Goal: Task Accomplishment & Management: Manage account settings

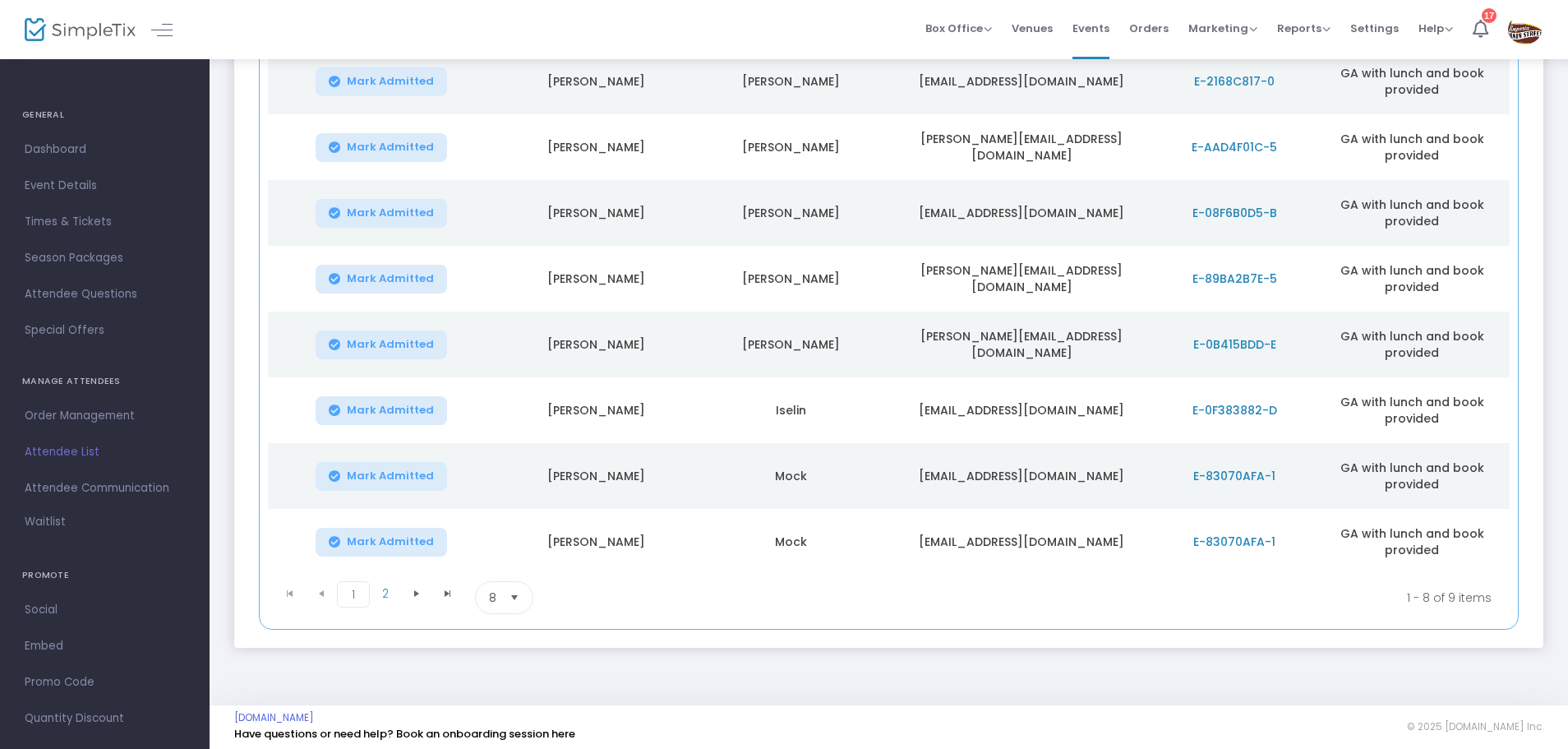
scroll to position [292, 0]
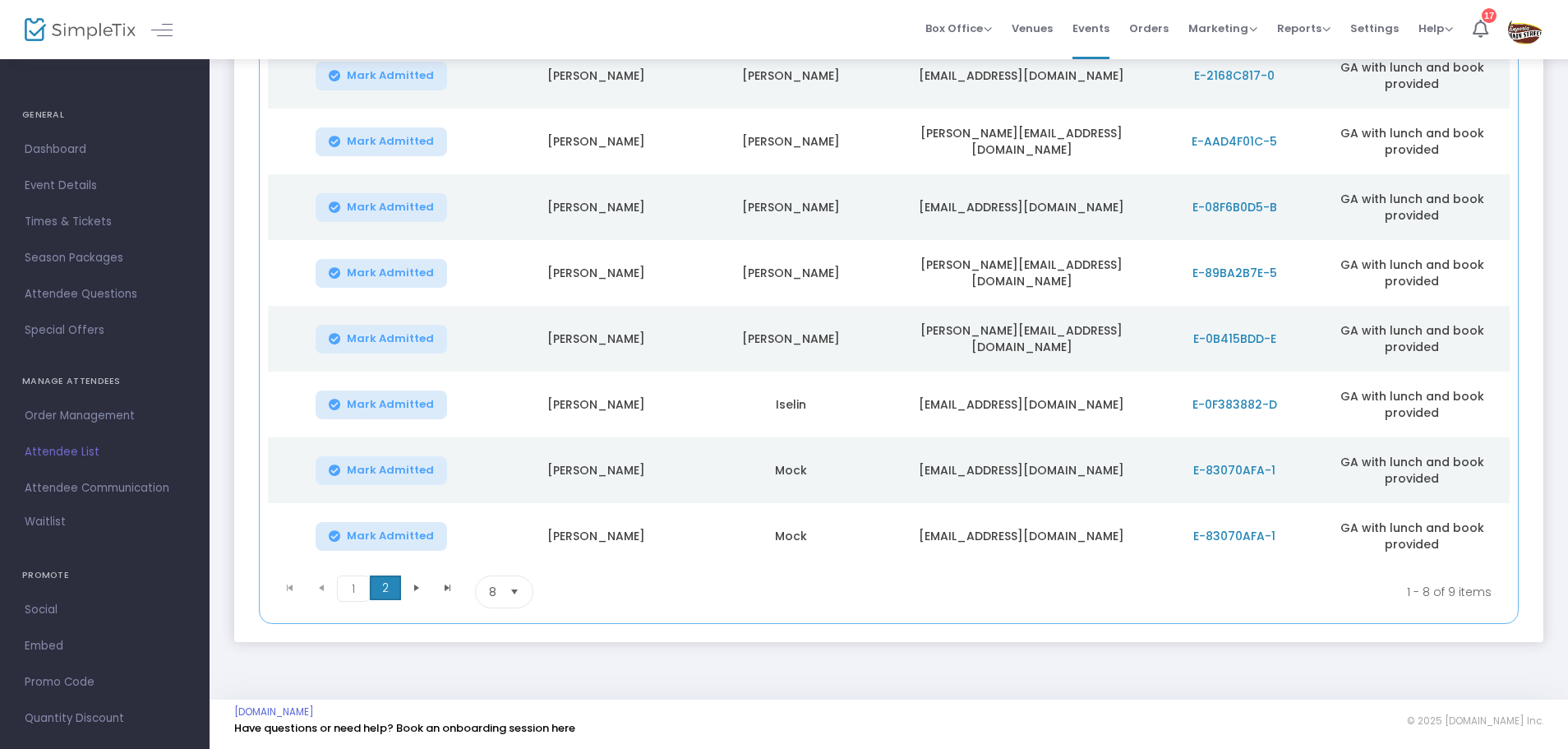
click at [386, 587] on span "2" at bounding box center [385, 587] width 31 height 25
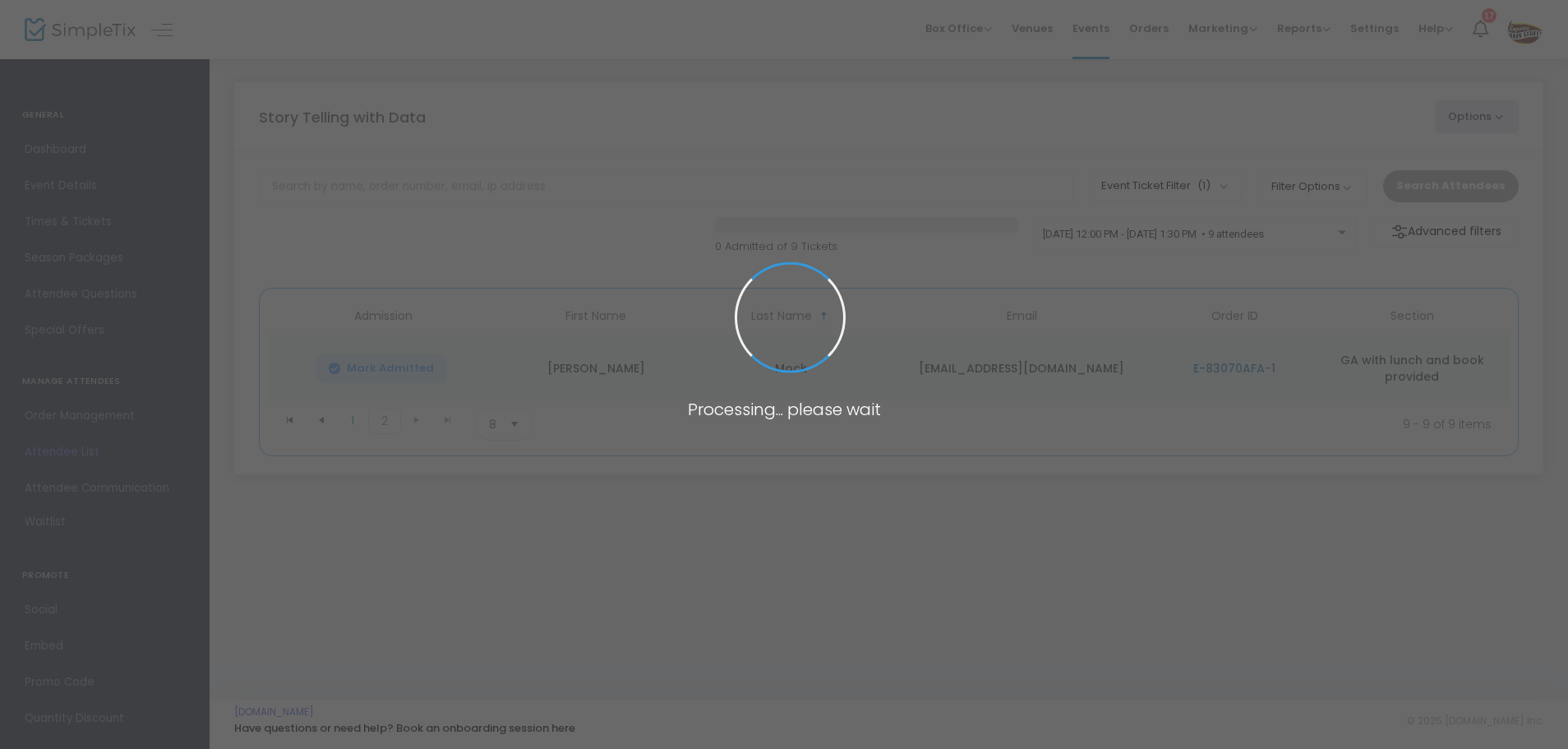
scroll to position [0, 0]
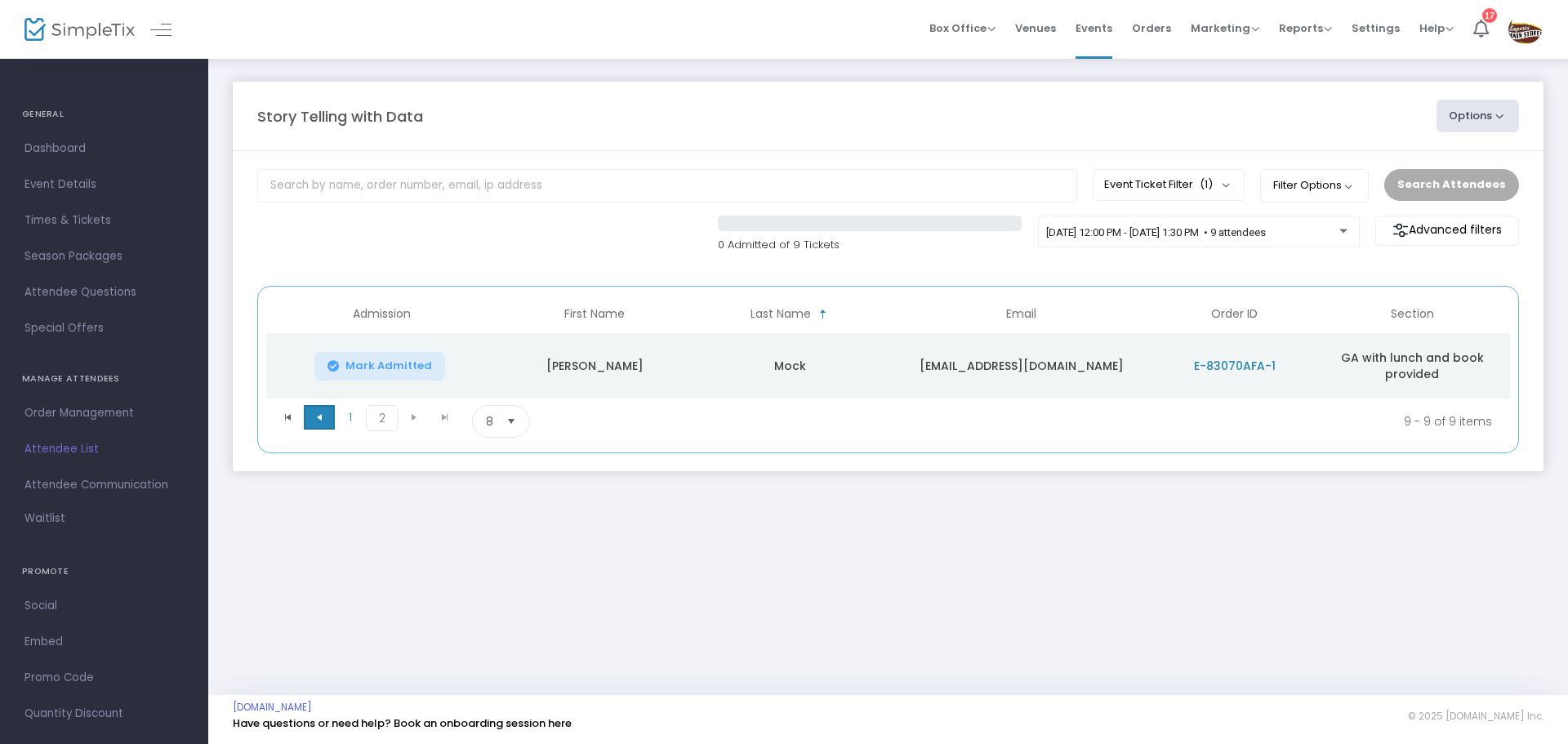
click at [314, 418] on span "Go to the previous page" at bounding box center [319, 417] width 13 height 13
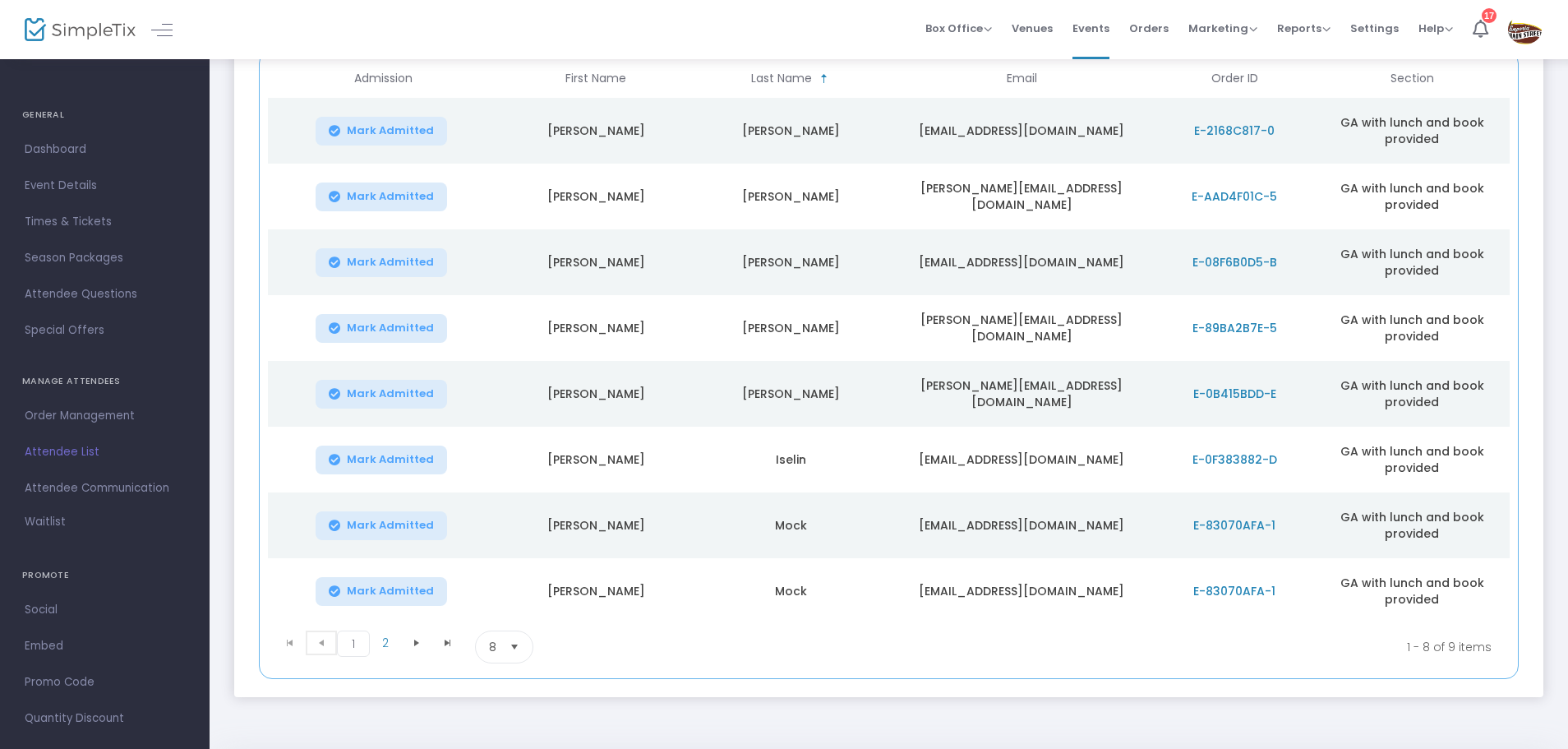
scroll to position [247, 0]
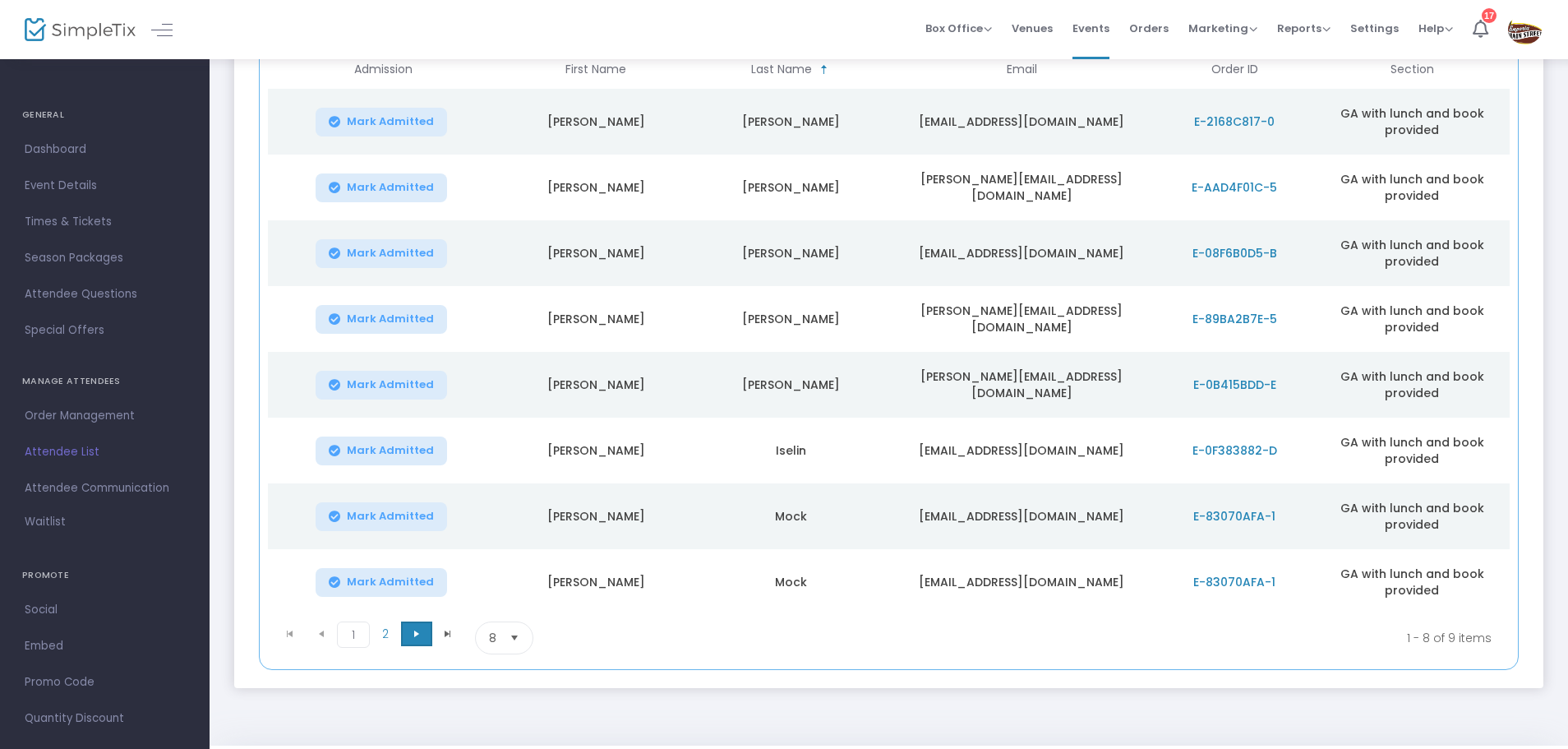
click at [420, 637] on span "Go to the next page" at bounding box center [416, 633] width 13 height 13
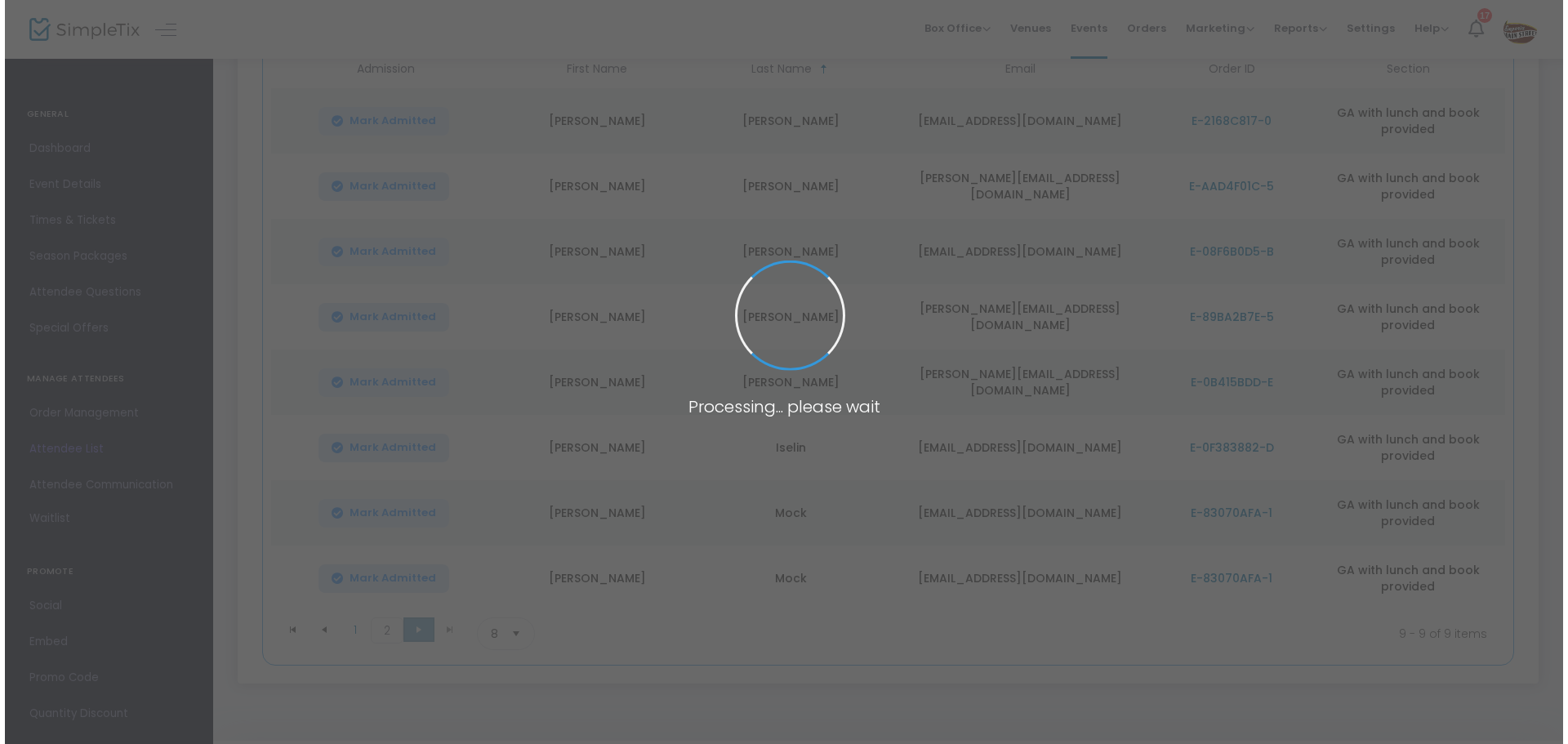
scroll to position [0, 0]
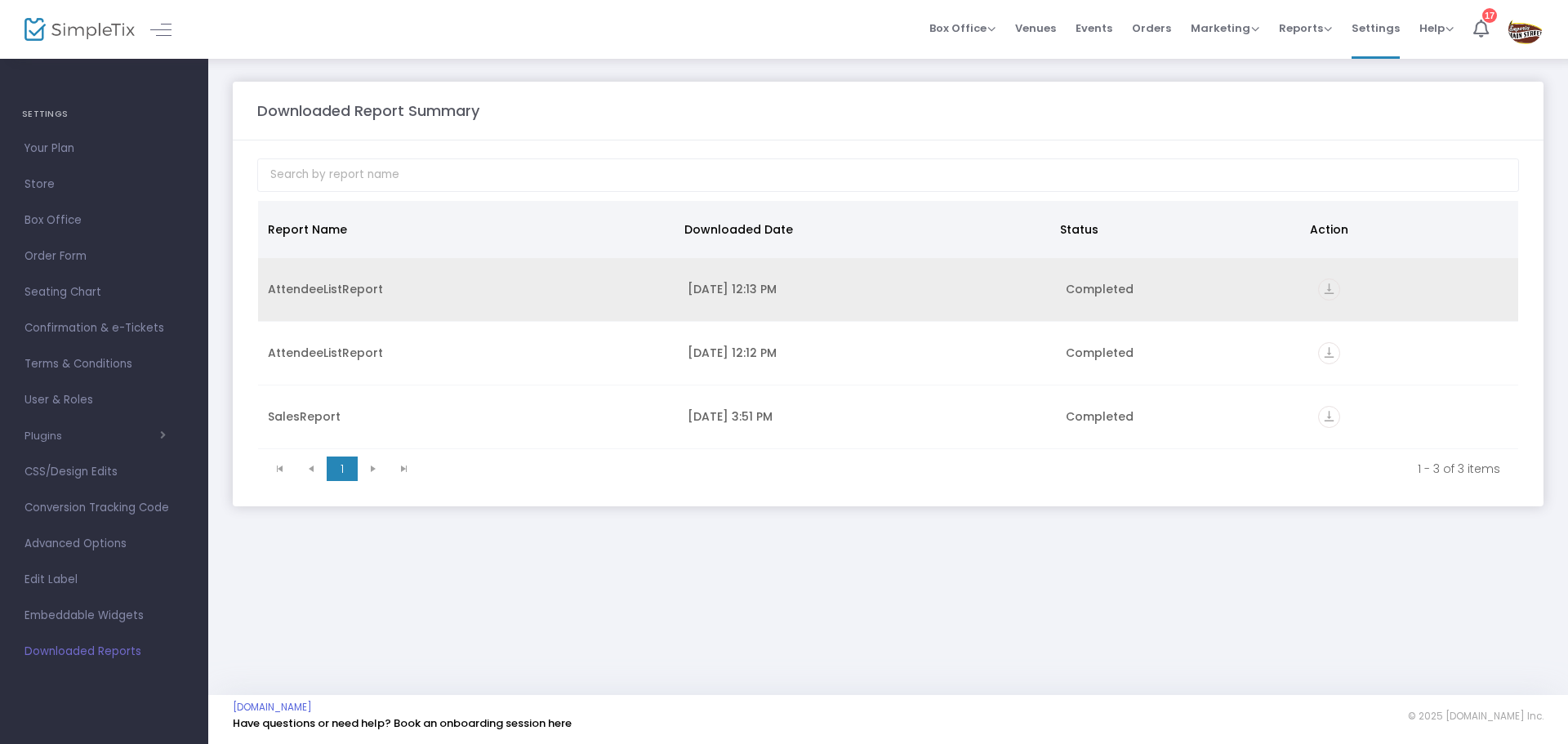
click at [1326, 292] on icon "vertical_align_bottom" at bounding box center [1330, 290] width 22 height 22
